Goal: Book appointment/travel/reservation

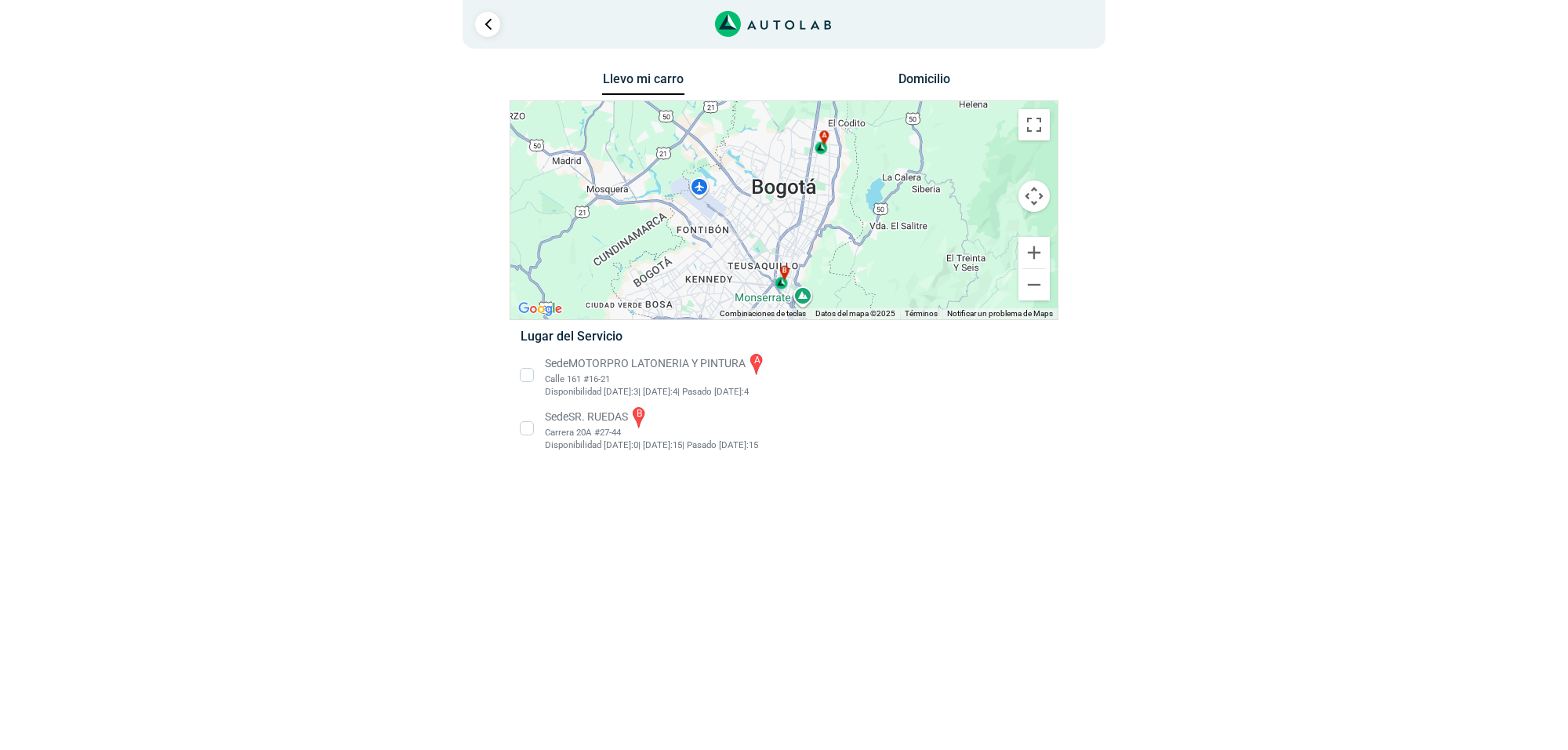
click at [618, 377] on li "Sede MOTORPRO LATONERIA Y PINTURA a Calle 161 #16-21 Disponibilidad Hoy: 3 | Ma…" at bounding box center [784, 375] width 550 height 47
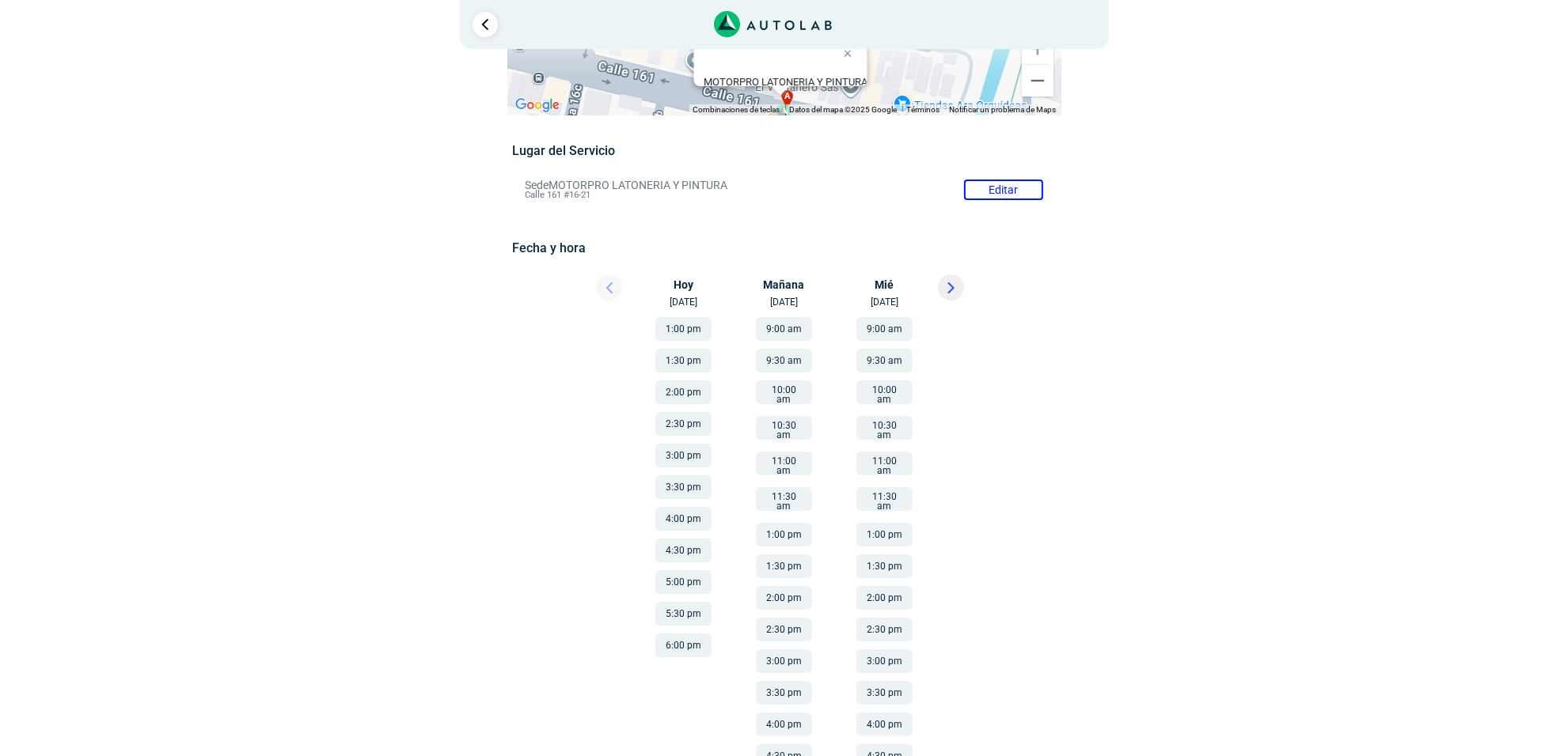
scroll to position [176, 0]
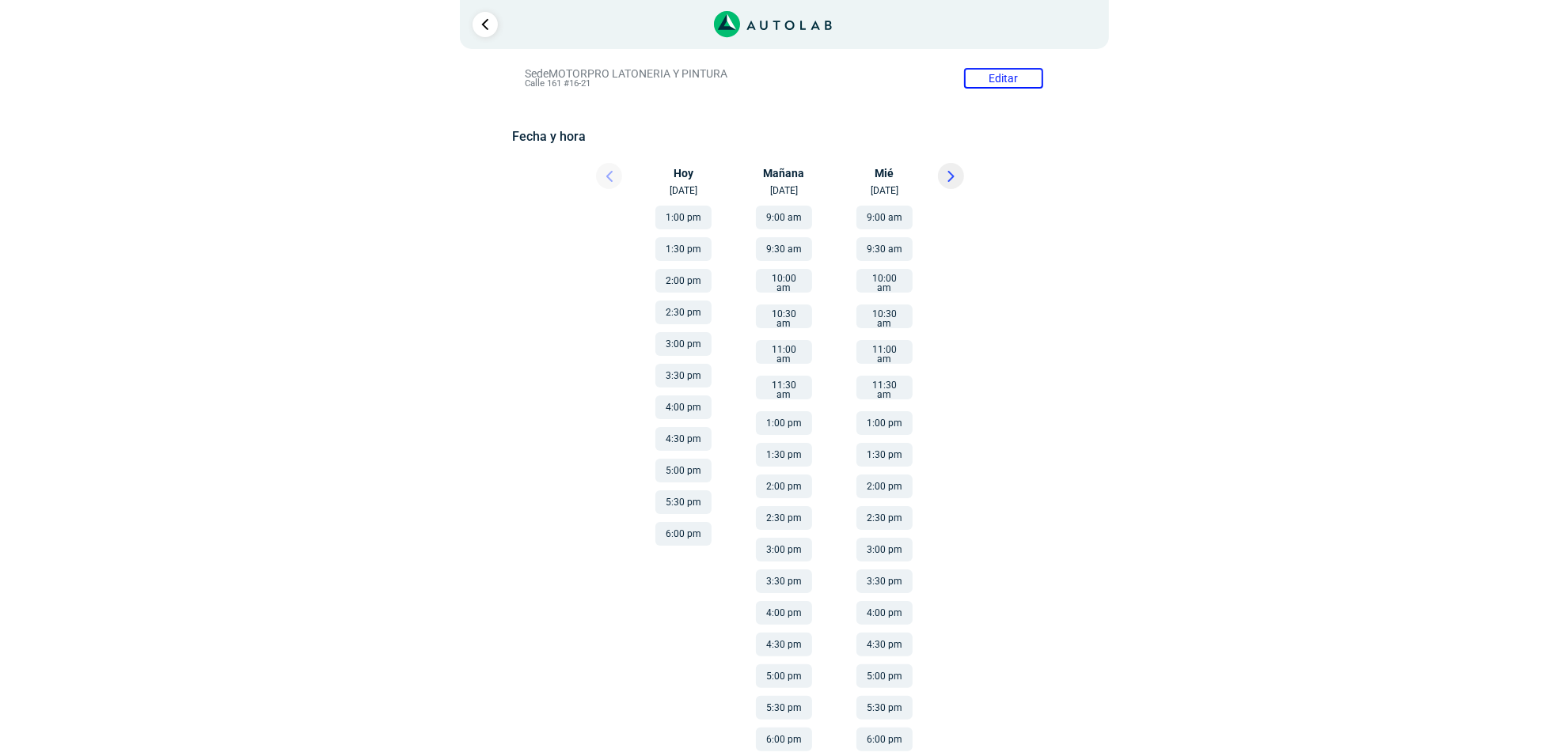
click at [959, 176] on button at bounding box center [951, 175] width 26 height 26
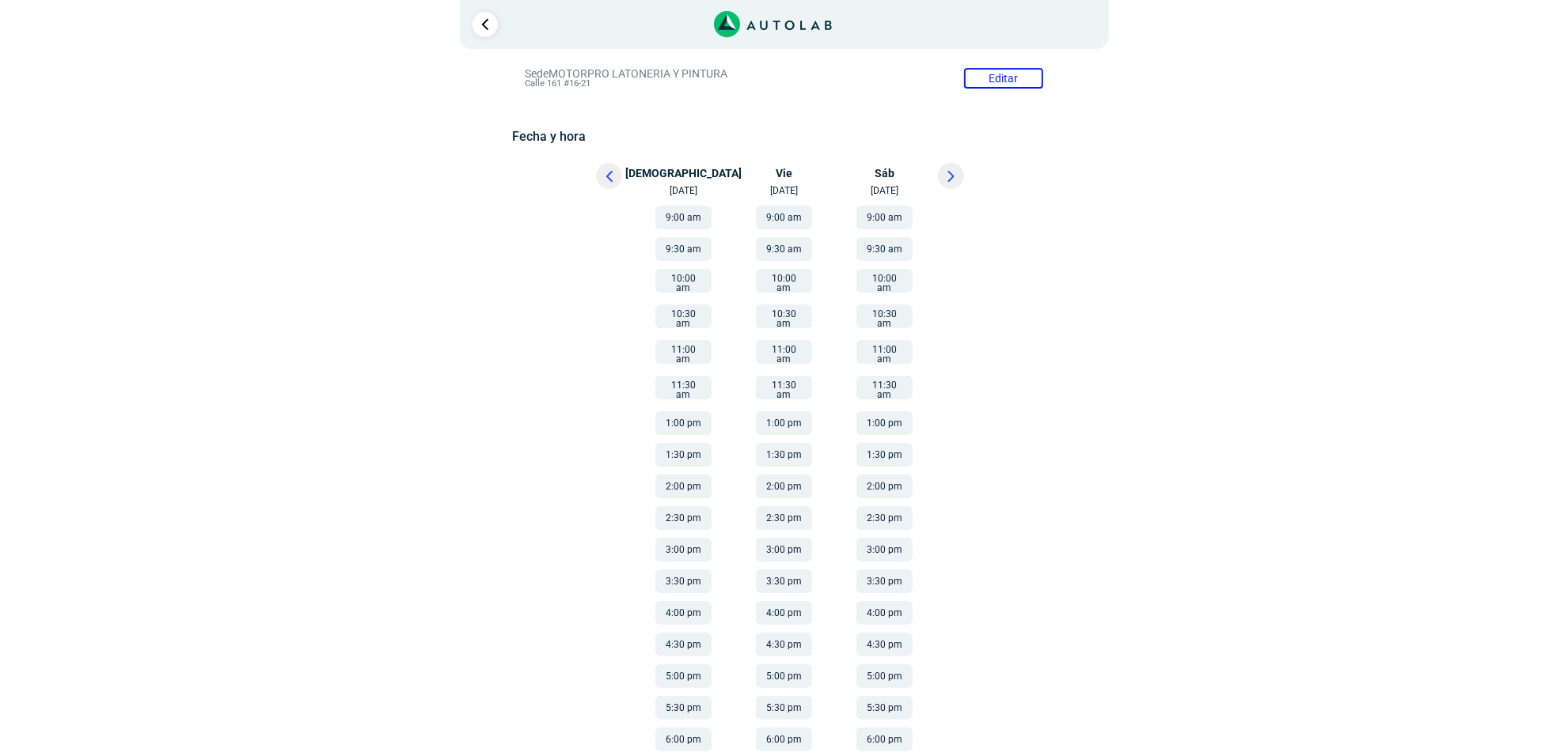
click at [621, 166] on div at bounding box center [596, 180] width 95 height 35
click at [602, 184] on button at bounding box center [608, 175] width 26 height 26
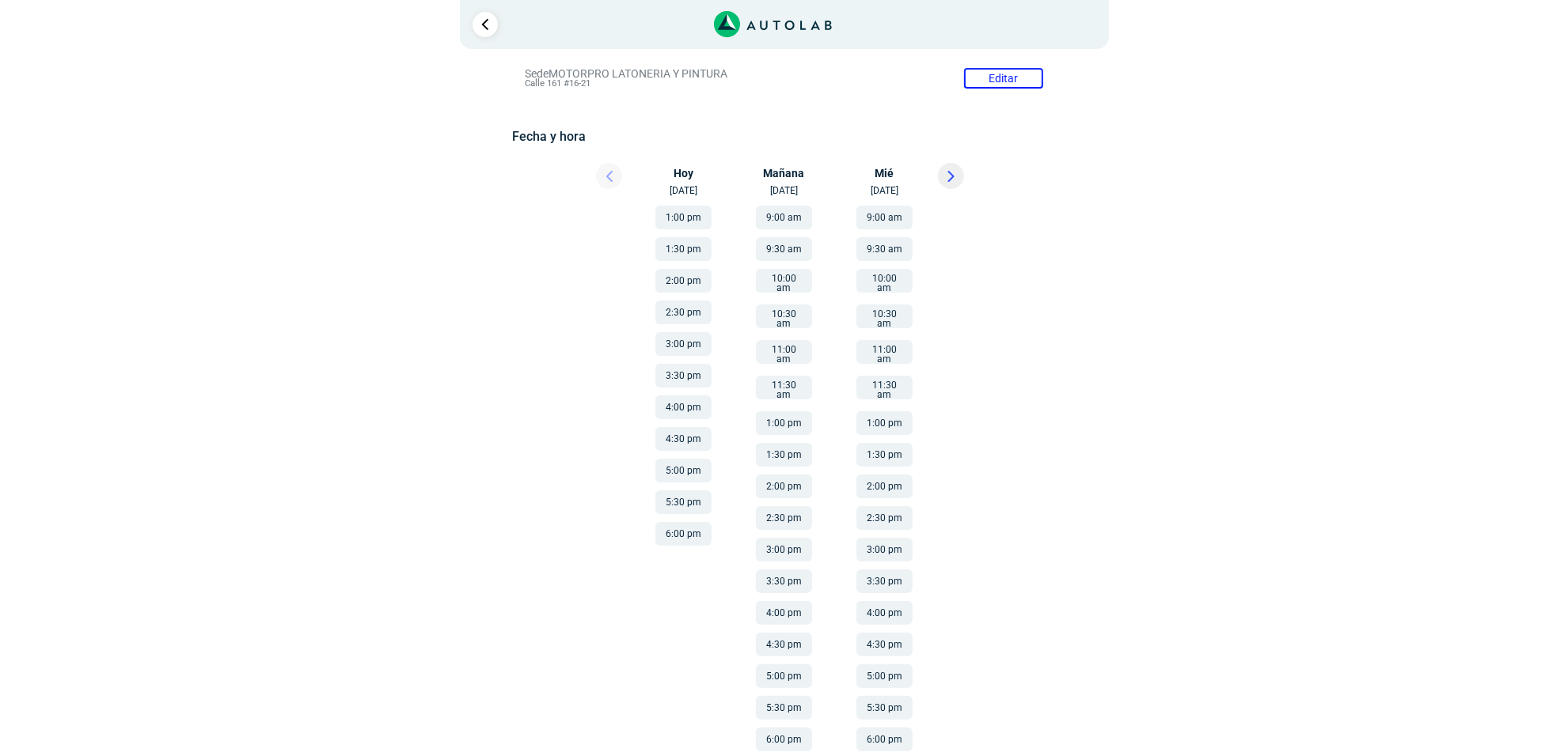
click at [782, 411] on button "1:00 pm" at bounding box center [783, 422] width 56 height 24
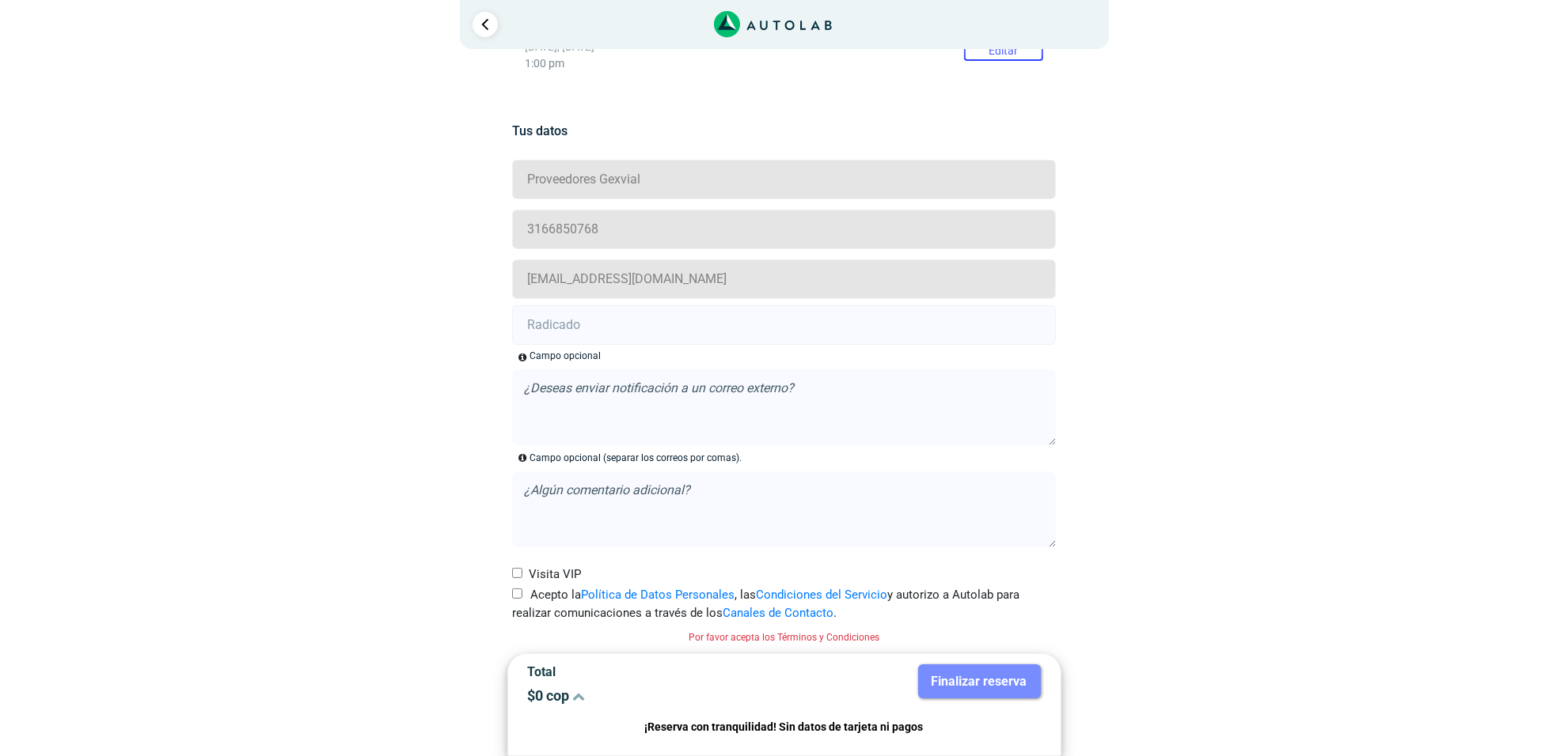
click at [515, 591] on input "Acepto la Política de Datos Personales , las Condiciones del Servicio y autoriz…" at bounding box center [517, 593] width 10 height 10
checkbox input "true"
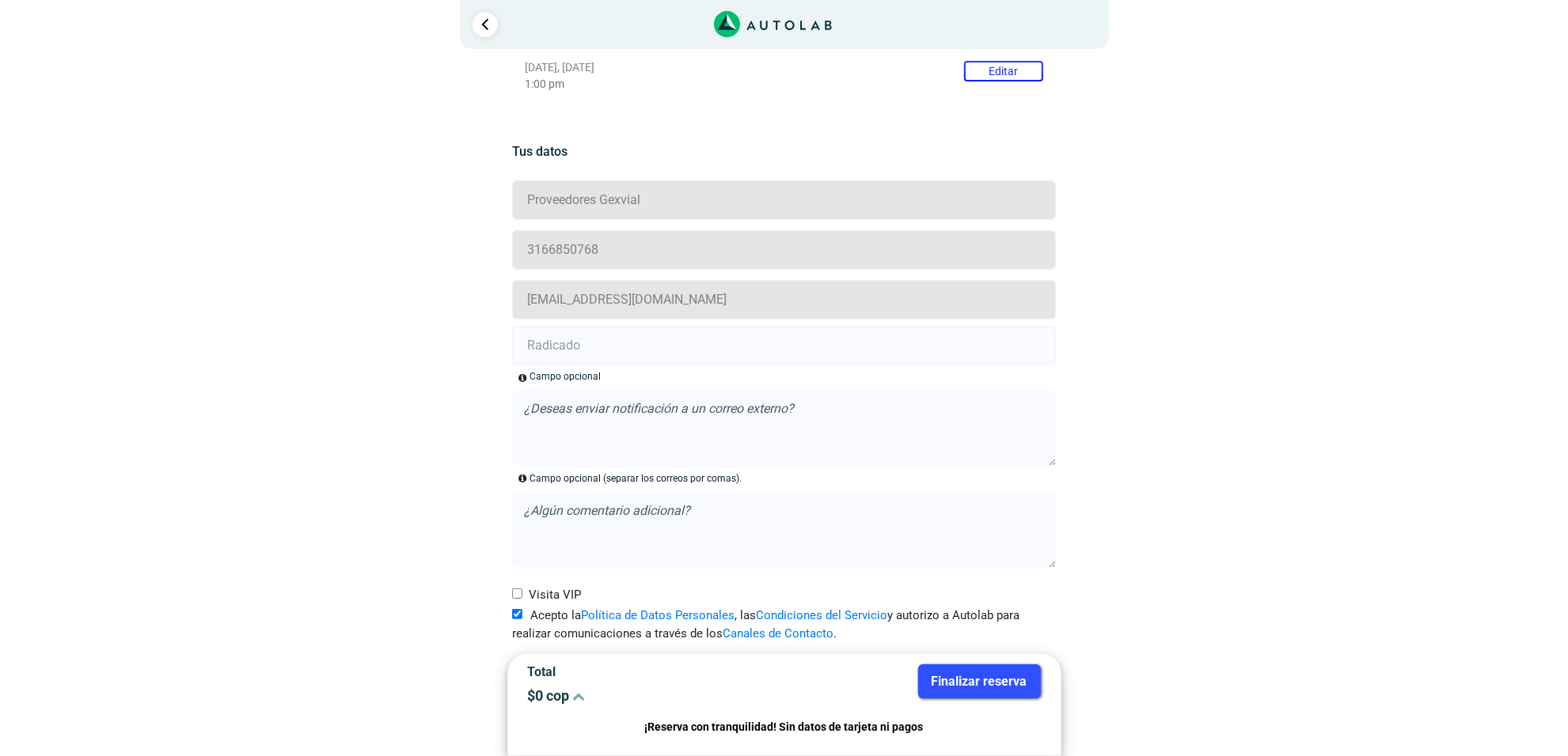
click at [539, 350] on input "text" at bounding box center [783, 346] width 543 height 40
paste input "20917236"
click at [558, 349] on input "20917236" at bounding box center [783, 346] width 543 height 40
type input "20917236"
click at [1019, 696] on button "Finalizar reserva" at bounding box center [979, 682] width 123 height 34
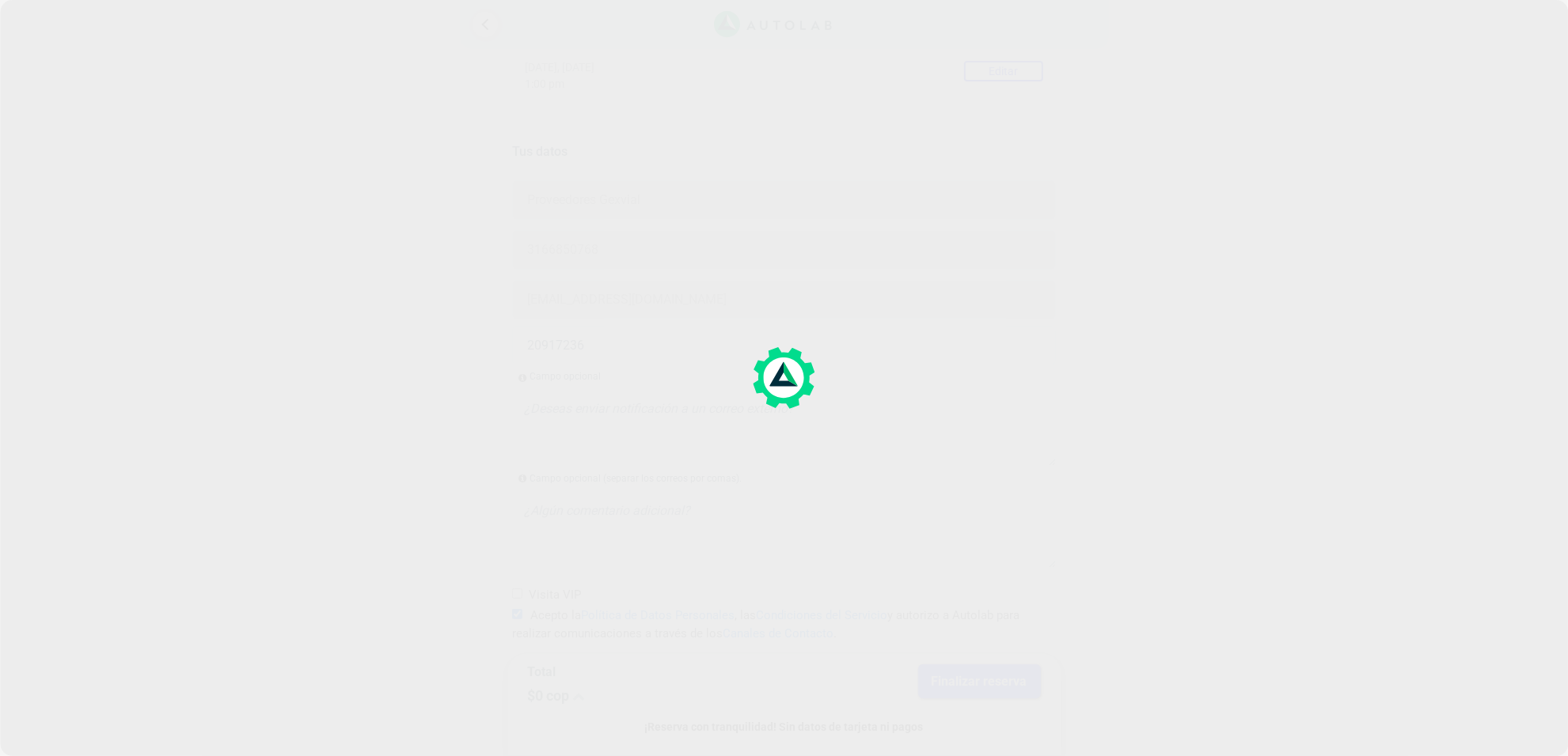
scroll to position [0, 0]
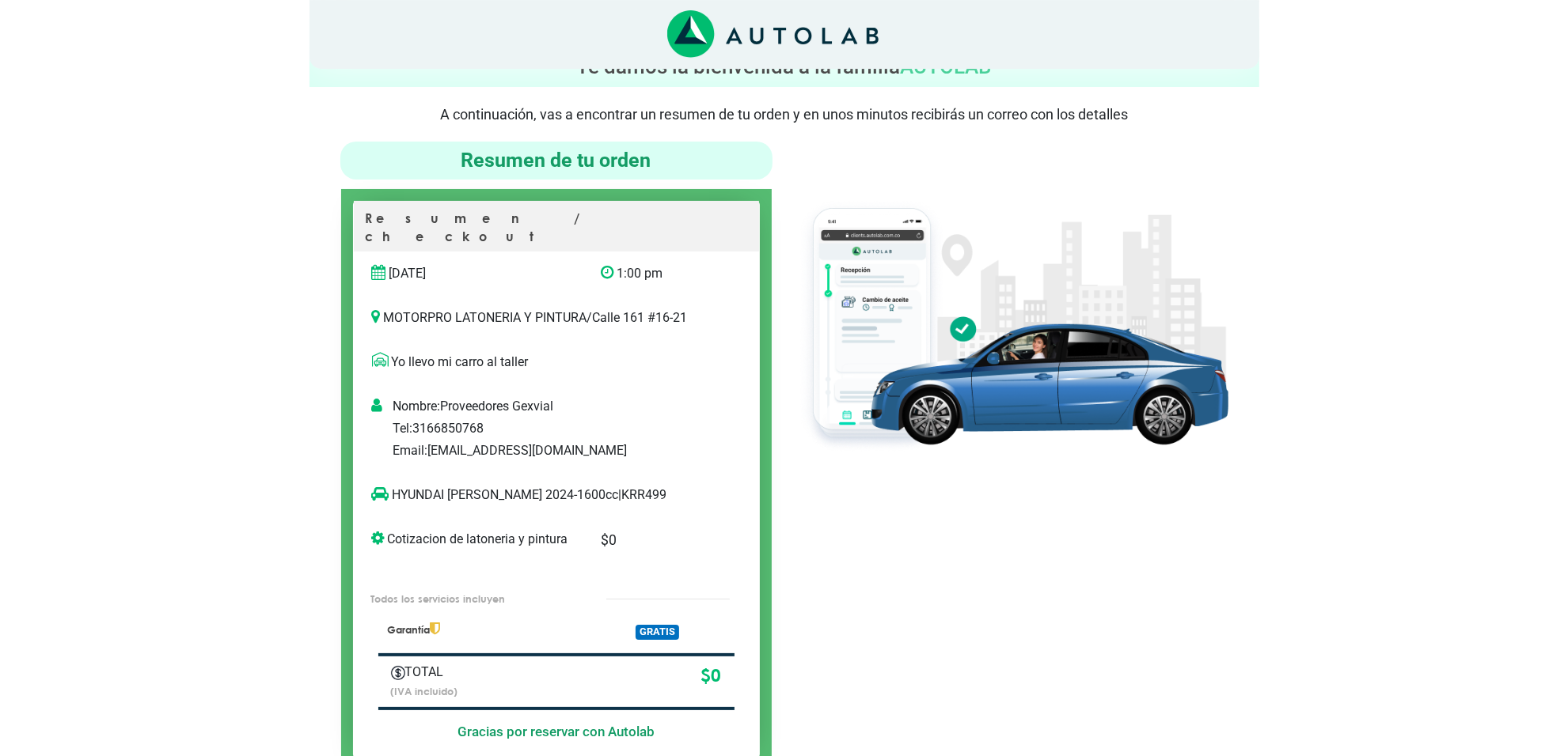
scroll to position [99, 0]
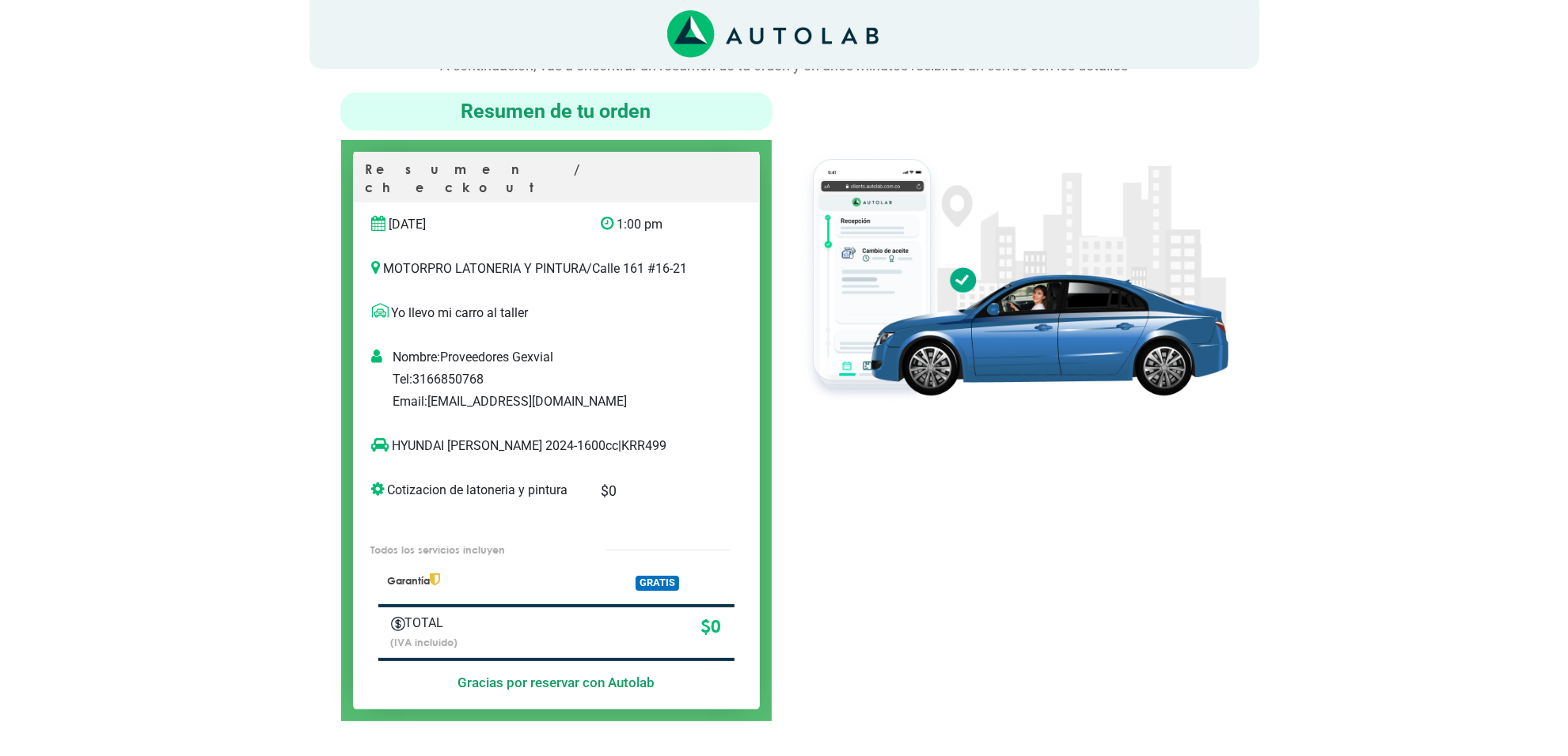
click at [507, 310] on div "Yo llevo mi carro al taller" at bounding box center [556, 319] width 393 height 31
click at [585, 436] on p "HYUNDAI GETZ 2024-1600cc | KRR499" at bounding box center [539, 446] width 336 height 19
copy p "KRR499"
copy p "YUNDAI GETZ"
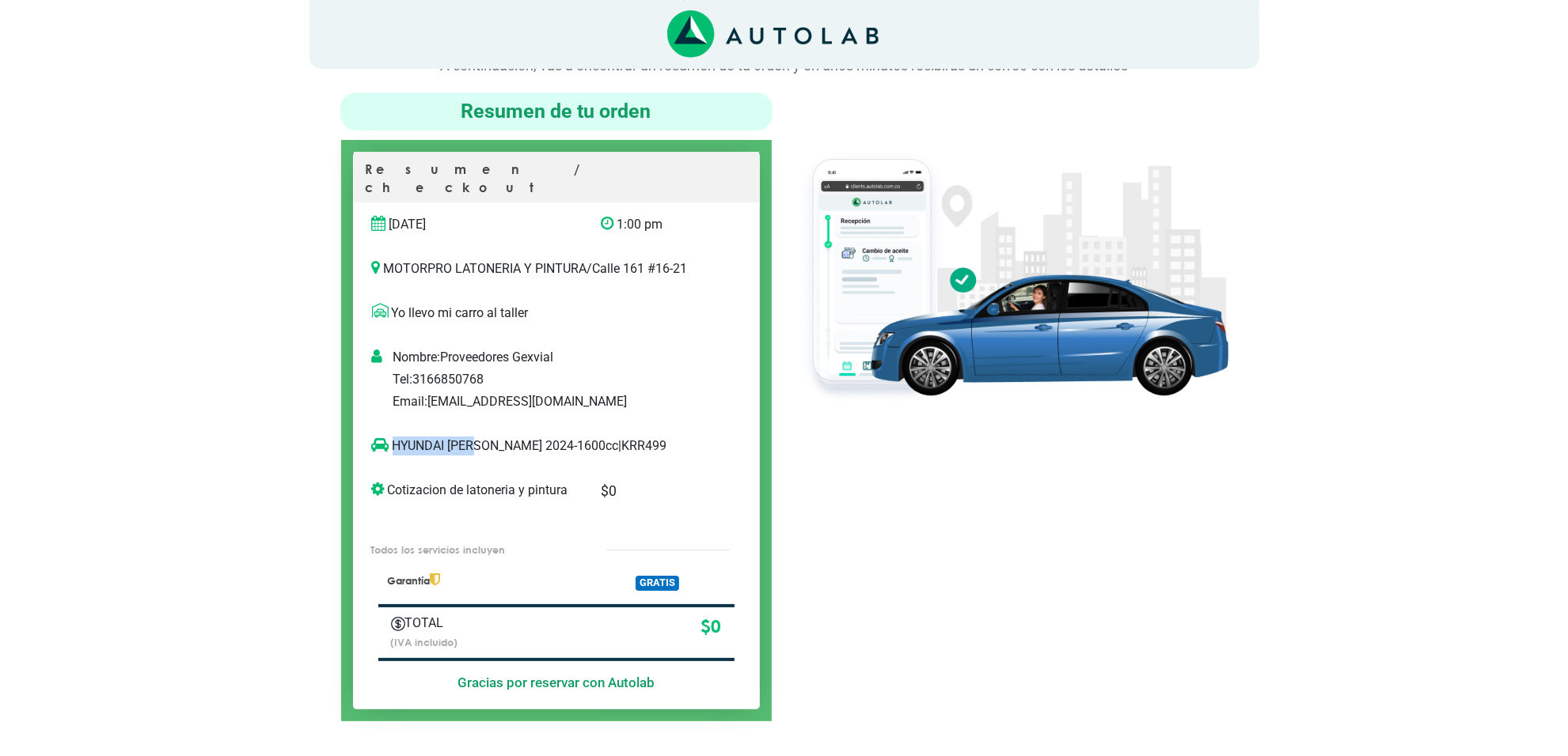
copy p "HYUNDAI GETZ"
drag, startPoint x: 477, startPoint y: 428, endPoint x: 393, endPoint y: 417, distance: 84.7
click at [393, 424] on div "HYUNDAI GETZ 2024-1600cc | KRR499" at bounding box center [557, 446] width 405 height 45
